Goal: Task Accomplishment & Management: Manage account settings

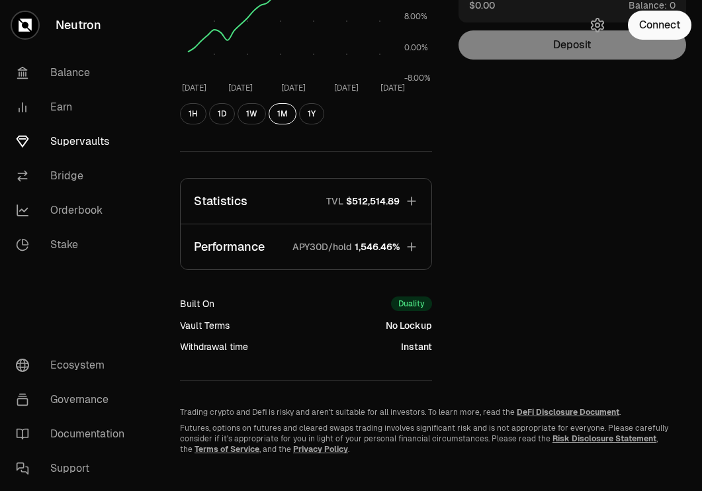
scroll to position [259, 0]
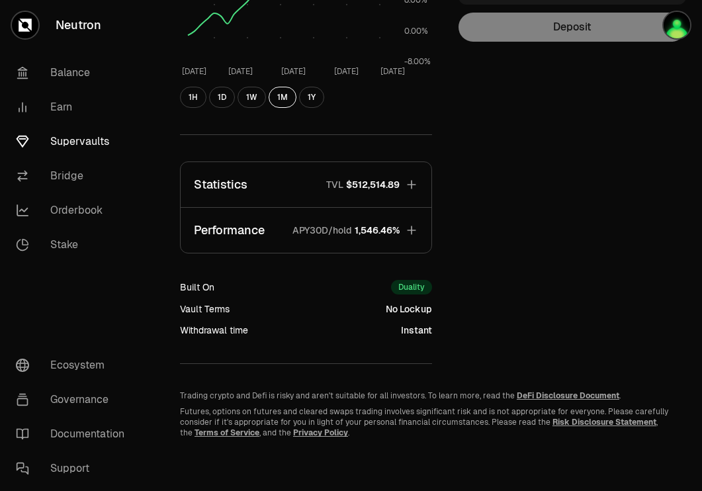
click at [381, 226] on div "Explore dATOM - USDC Vault dATOM USDC 5.3694 USDC ($1.00) = 1 dATOM ($5.37) Per…" at bounding box center [306, 79] width 284 height 570
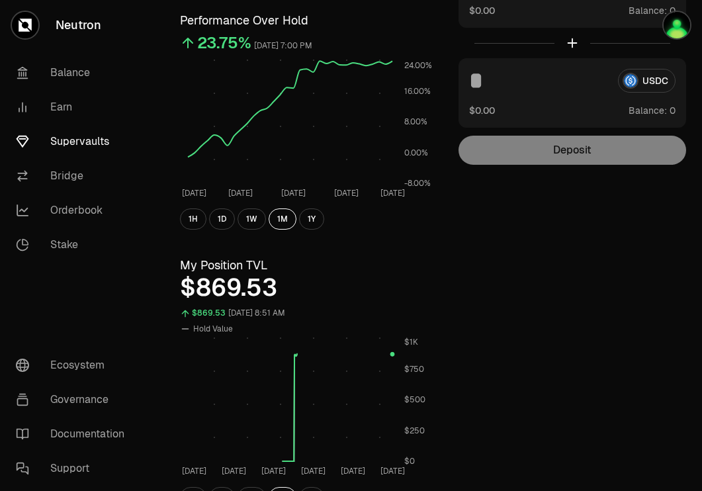
scroll to position [0, 0]
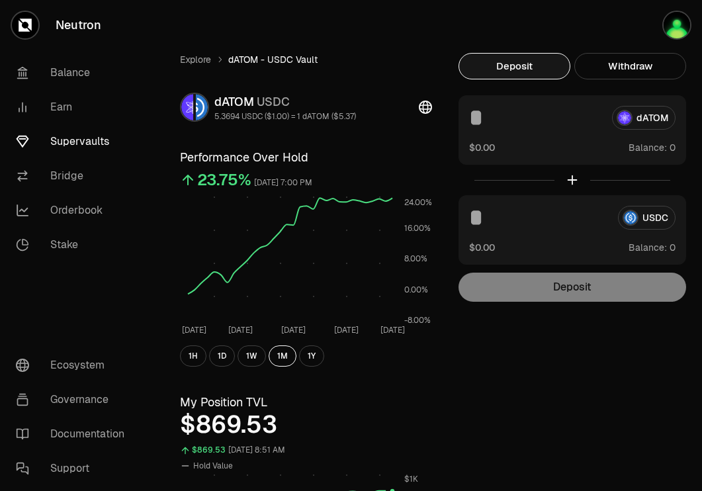
click at [74, 140] on link "Supervaults" at bounding box center [74, 141] width 138 height 34
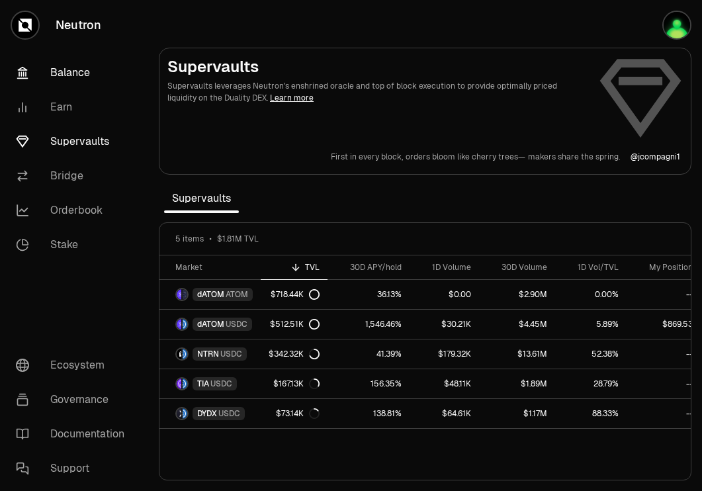
click at [67, 68] on link "Balance" at bounding box center [74, 73] width 138 height 34
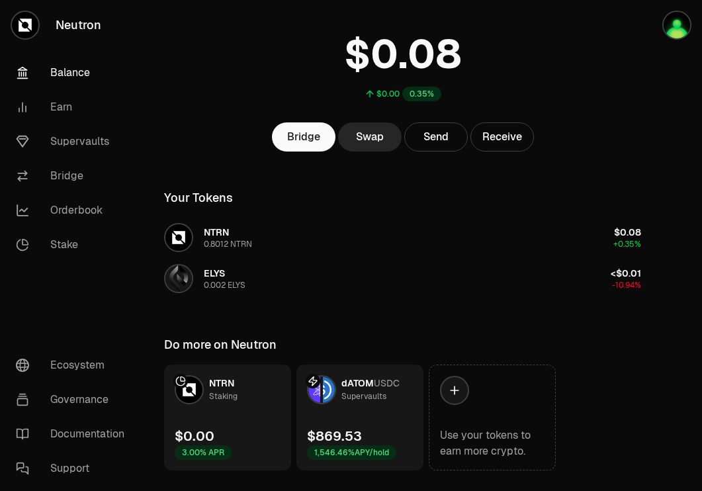
scroll to position [74, 0]
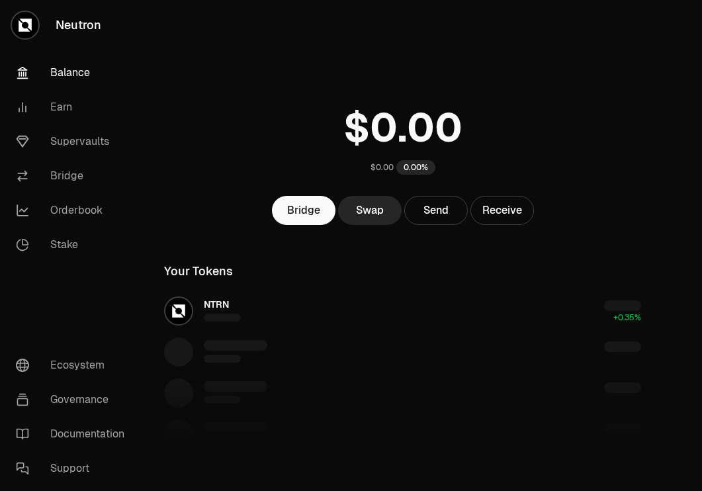
scroll to position [74, 0]
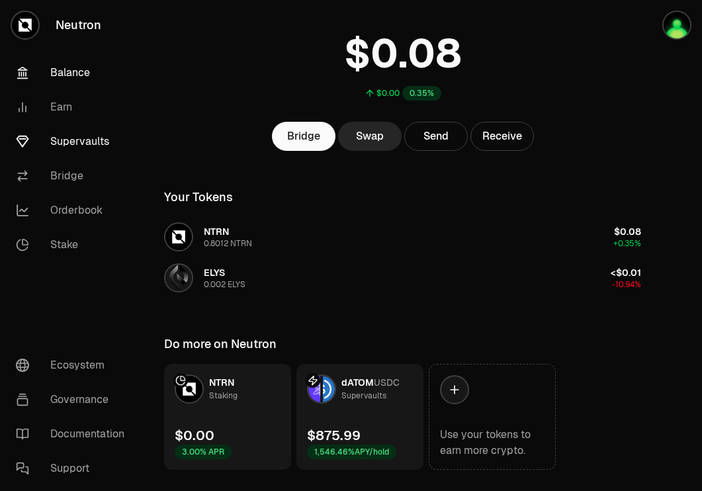
click at [102, 138] on link "Supervaults" at bounding box center [74, 141] width 138 height 34
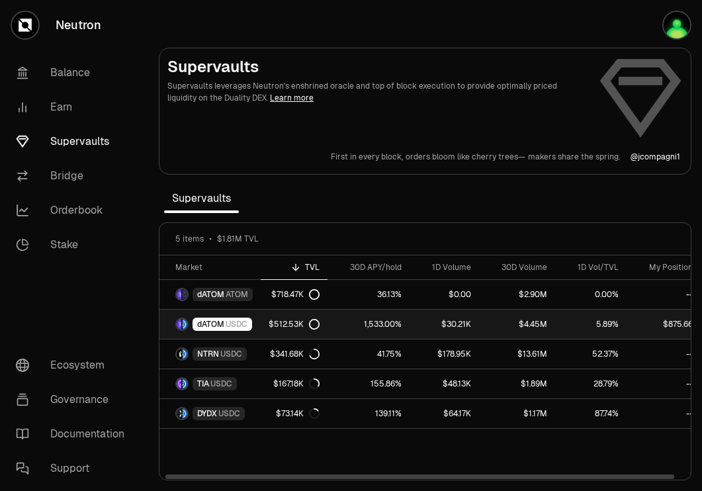
click at [348, 318] on link "1,533.00%" at bounding box center [369, 324] width 82 height 29
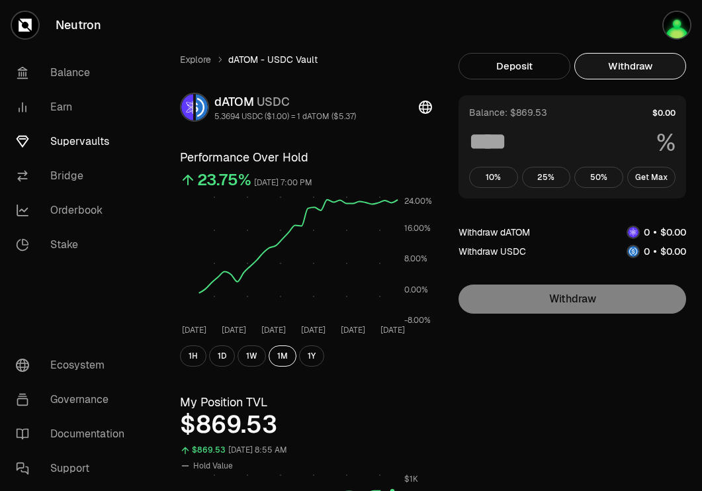
click at [647, 69] on button "Withdraw" at bounding box center [631, 66] width 112 height 26
click at [659, 170] on button "Get Max" at bounding box center [651, 177] width 49 height 21
type input "***"
